Goal: Task Accomplishment & Management: Use online tool/utility

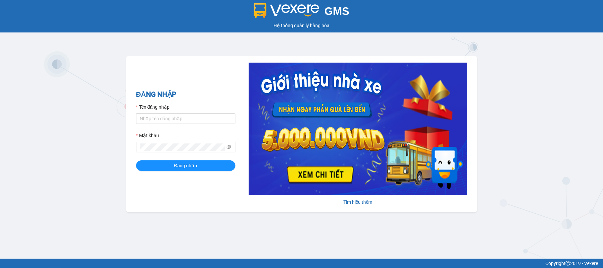
click at [164, 124] on form "Tên đăng nhập Mật khẩu Đăng nhập" at bounding box center [185, 137] width 99 height 68
click at [174, 119] on input "Tên đăng nhập" at bounding box center [185, 118] width 99 height 11
type input "giangnho.phuongnam"
click at [177, 130] on form "Tên đăng nhập giangnho.phuongnam Mật khẩu Đăng nhập" at bounding box center [185, 137] width 99 height 68
click at [136, 160] on button "Đăng nhập" at bounding box center [185, 165] width 99 height 11
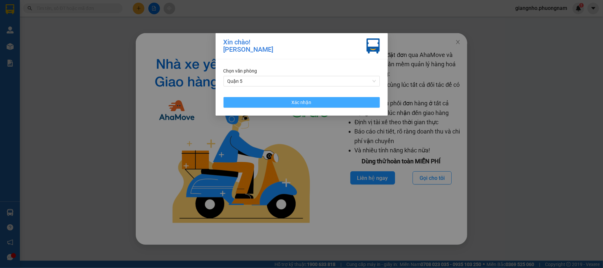
click at [268, 101] on button "Xác nhận" at bounding box center [302, 102] width 156 height 11
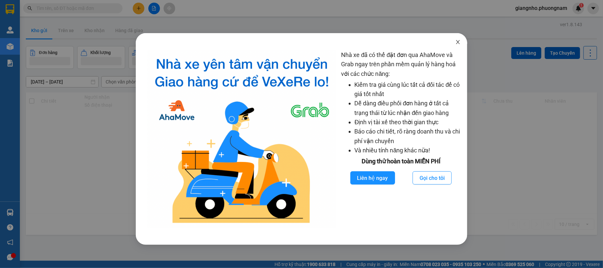
click at [457, 45] on span "Close" at bounding box center [458, 42] width 19 height 19
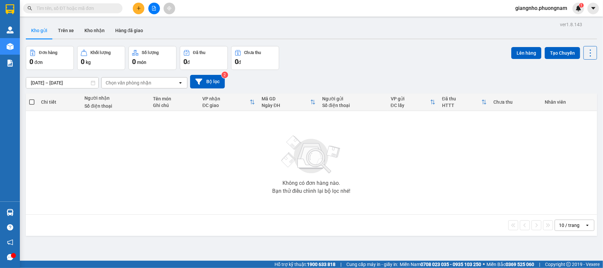
click at [84, 10] on input "text" at bounding box center [75, 8] width 78 height 7
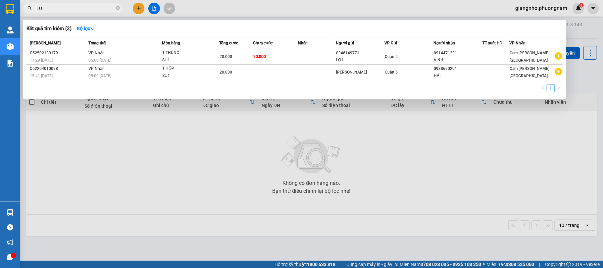
type input "L"
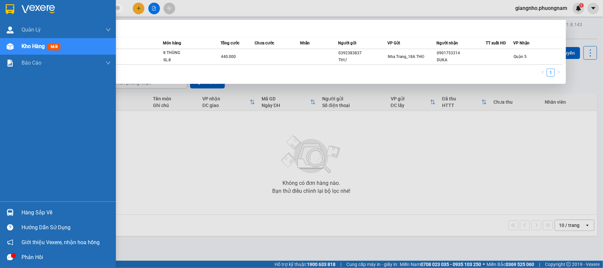
type input "NT2509060007"
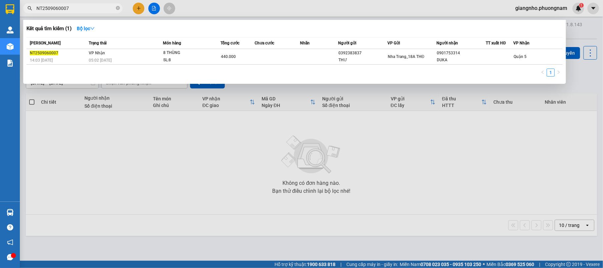
click at [272, 181] on div at bounding box center [301, 134] width 603 height 268
